Goal: Task Accomplishment & Management: Manage account settings

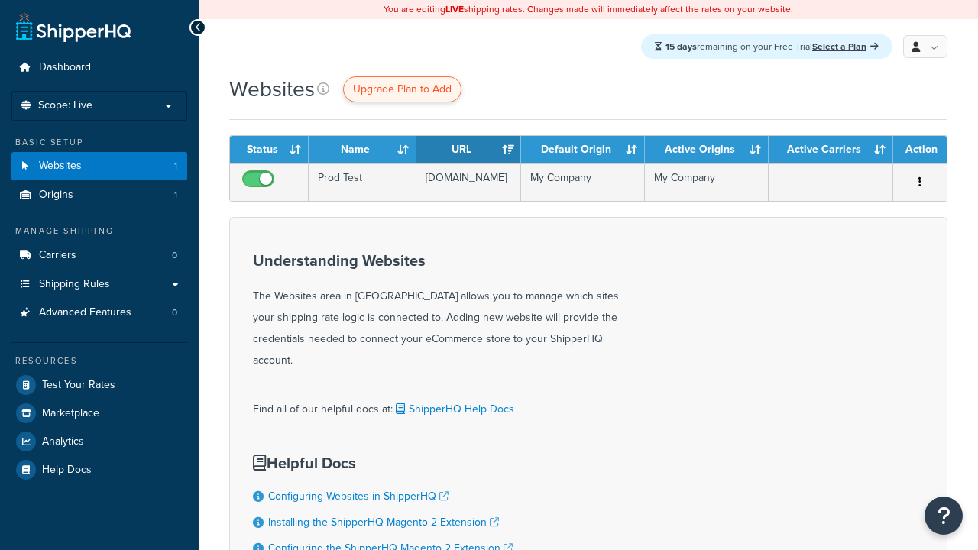
click at [402, 89] on span "Upgrade Plan to Add" at bounding box center [402, 89] width 99 height 16
